Goal: Find specific page/section

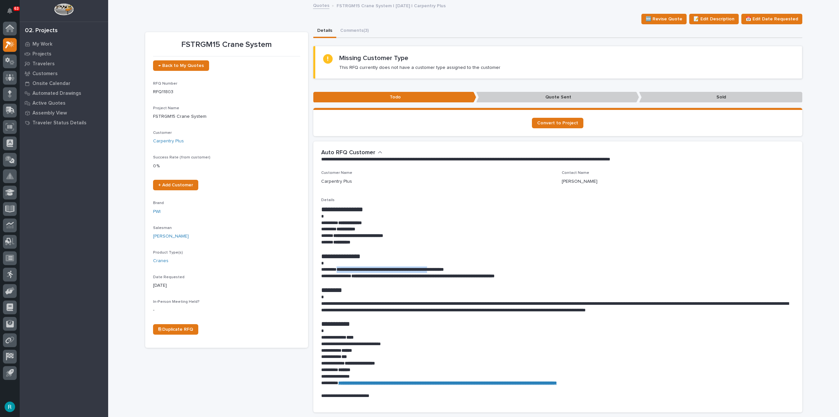
click at [381, 271] on strong "**********" at bounding box center [390, 269] width 107 height 5
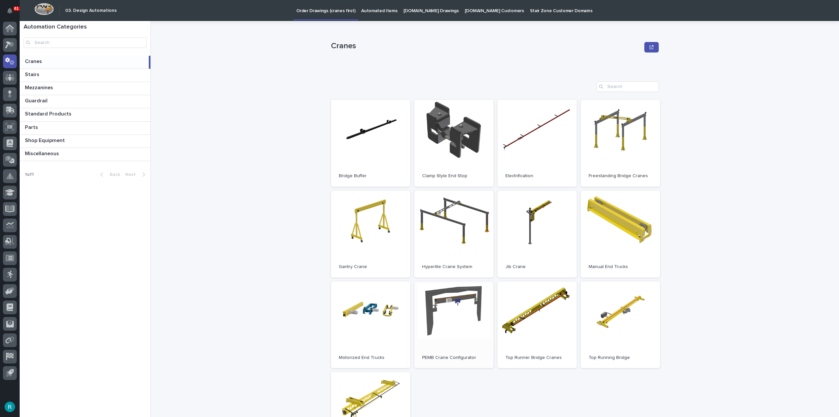
click at [445, 319] on link "Open" at bounding box center [453, 324] width 79 height 87
